Goal: Transaction & Acquisition: Purchase product/service

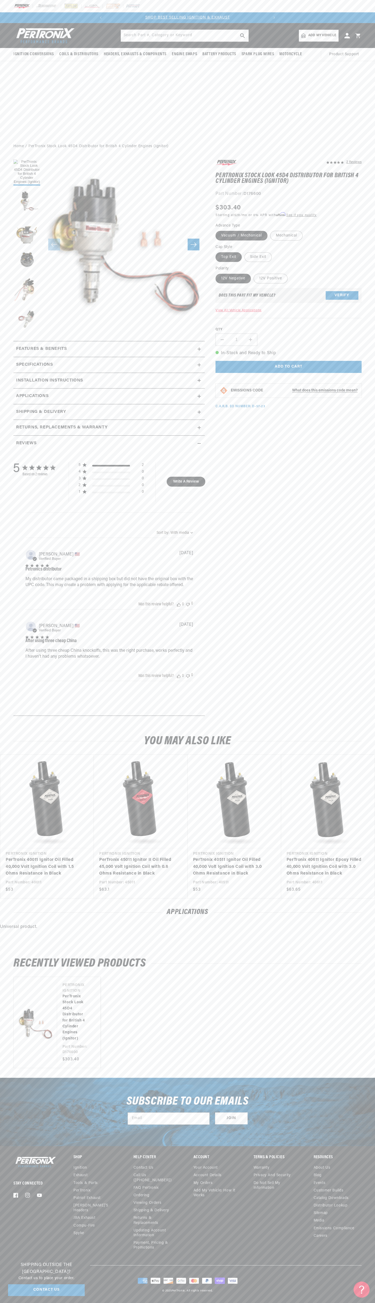
click at [196, 6] on div at bounding box center [187, 6] width 375 height 12
click at [355, 473] on div "2 Reviews" at bounding box center [283, 440] width 157 height 562
click at [346, 1303] on html "Skip to content Your cart Your cart is empty Get the right parts the first time…" at bounding box center [187, 651] width 375 height 1303
click at [19, 1084] on div "Subscribe to our emails Email Join" at bounding box center [187, 1112] width 375 height 68
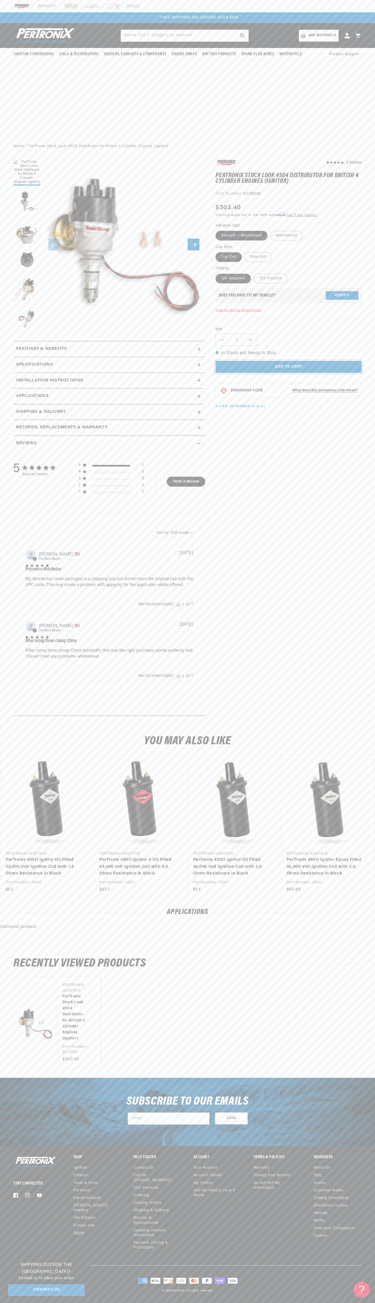
scroll to position [0, 163]
